Goal: Information Seeking & Learning: Learn about a topic

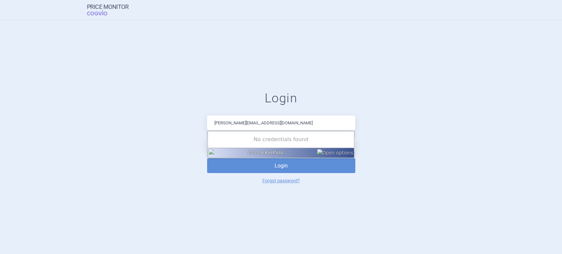
click at [284, 165] on button "Login" at bounding box center [281, 165] width 148 height 15
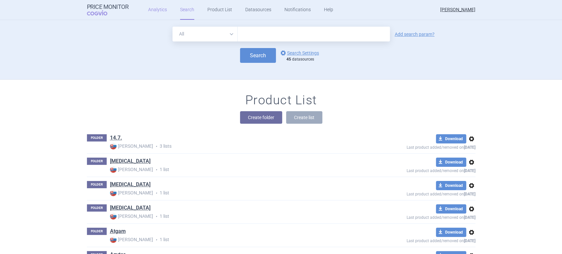
click at [158, 7] on link "Analytics" at bounding box center [157, 10] width 19 height 20
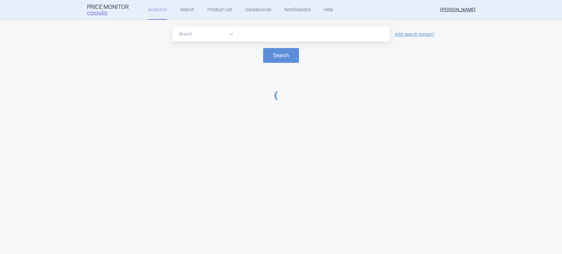
click at [246, 35] on input "text" at bounding box center [313, 34] width 145 height 9
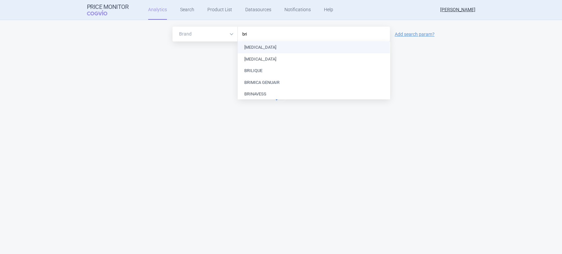
type input "bril"
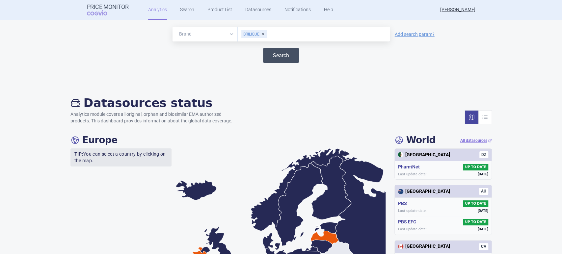
click at [272, 56] on button "Search" at bounding box center [281, 55] width 36 height 15
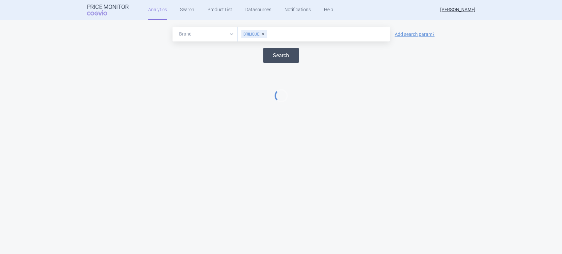
select select "EUR"
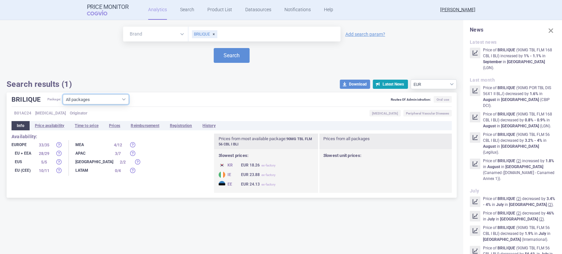
click at [123, 99] on select "All packages 60MG TBL FLM 10 BLI ( 0 ) 60MG TBL FLM 14 CBL I BLI ( 7 ) 60MG TBL…" at bounding box center [96, 99] width 66 height 10
click at [122, 99] on select "All packages 60MG TBL FLM 10 BLI ( 0 ) 60MG TBL FLM 14 CBL I BLI ( 7 ) 60MG TBL…" at bounding box center [96, 99] width 66 height 10
